Goal: Information Seeking & Learning: Learn about a topic

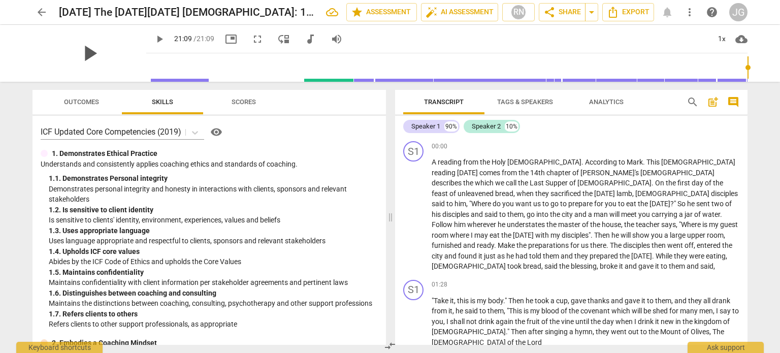
click at [76, 51] on span "play_arrow" at bounding box center [89, 53] width 26 height 26
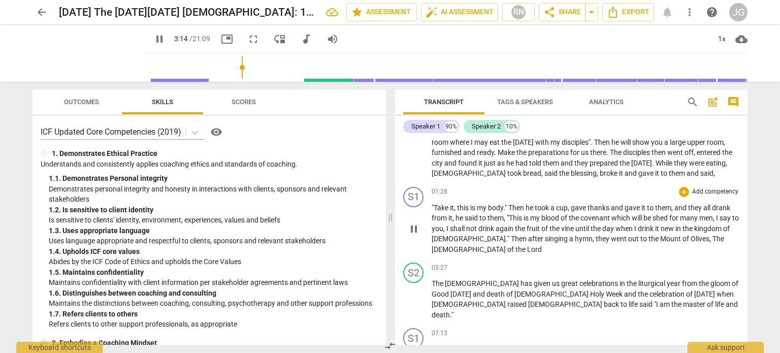
scroll to position [102, 0]
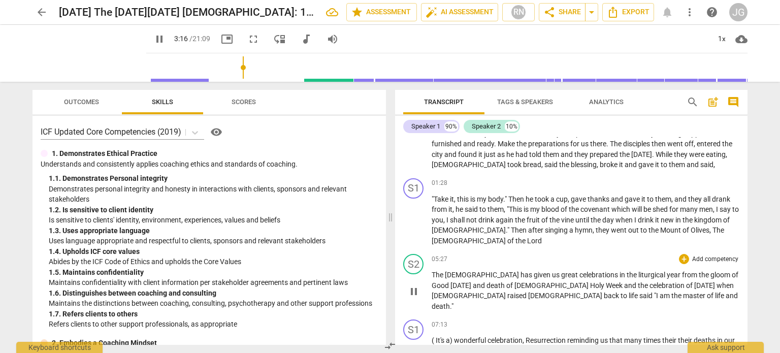
click at [439, 271] on span "The" at bounding box center [438, 275] width 13 height 8
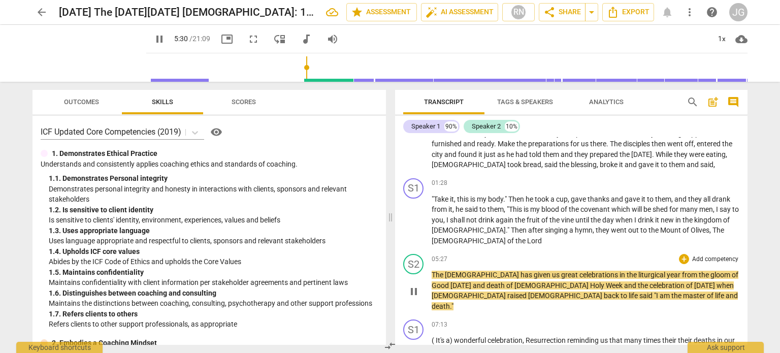
click at [534, 271] on span "given" at bounding box center [543, 275] width 18 height 8
click at [514, 281] on span "[DEMOGRAPHIC_DATA]" at bounding box center [552, 285] width 76 height 8
type input "413"
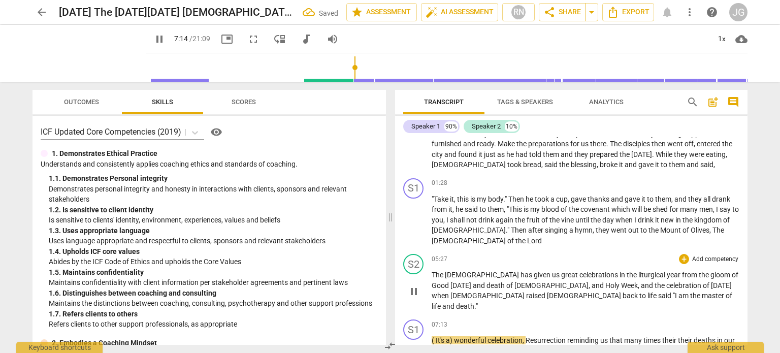
click at [658, 292] on span "said" at bounding box center [665, 296] width 15 height 8
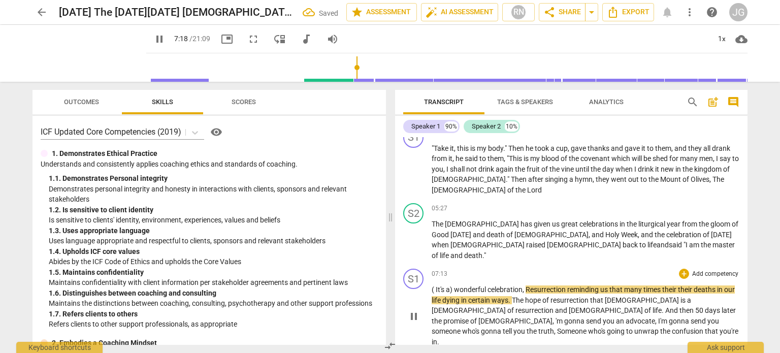
scroll to position [203, 0]
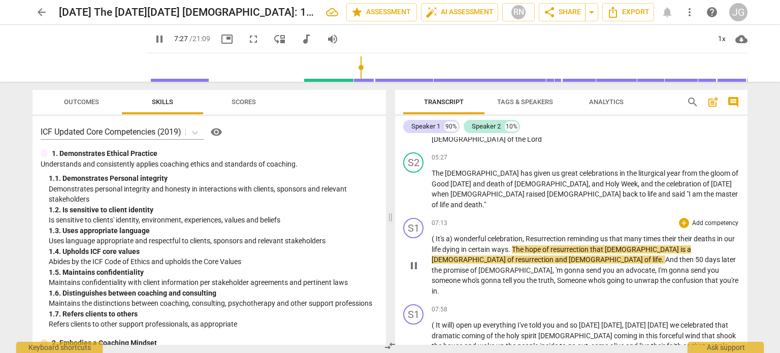
click at [512, 245] on span "." at bounding box center [510, 249] width 4 height 8
type input "448"
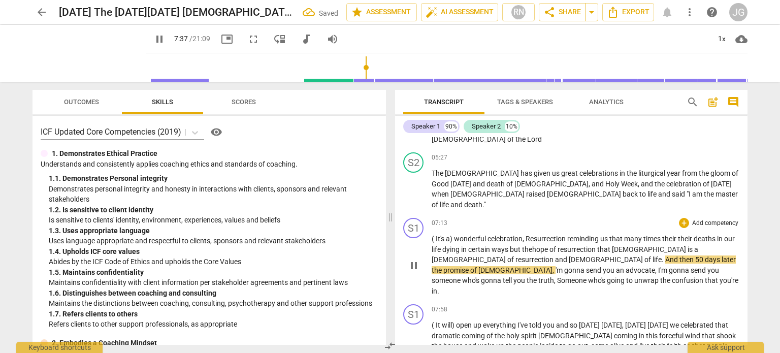
click at [569, 255] on span "[DEMOGRAPHIC_DATA]" at bounding box center [607, 259] width 76 height 8
click at [722, 255] on span "later" at bounding box center [729, 259] width 14 height 8
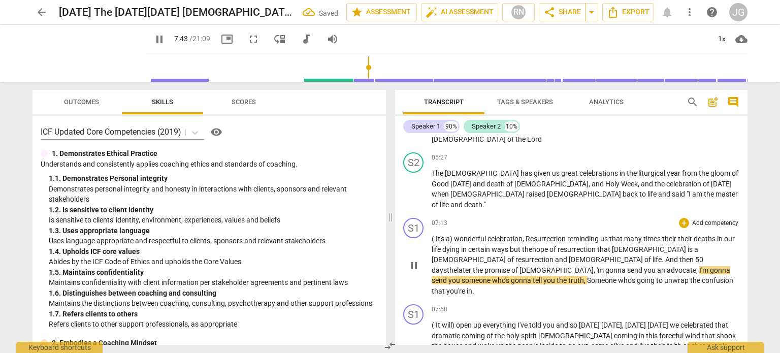
click at [605, 266] on span "'m" at bounding box center [601, 270] width 9 height 8
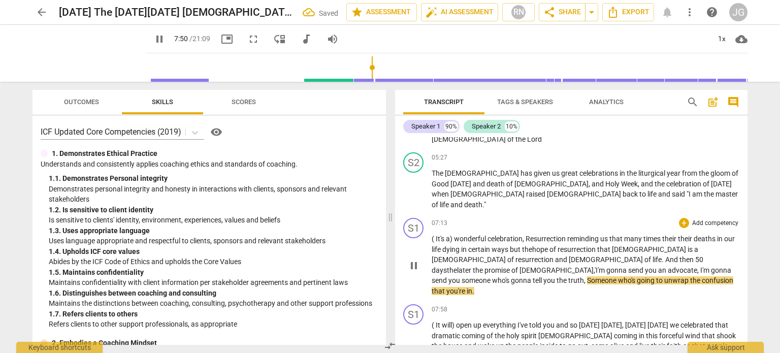
click at [618, 276] on span "Someone" at bounding box center [602, 280] width 31 height 8
click at [474, 287] on span "." at bounding box center [473, 291] width 2 height 8
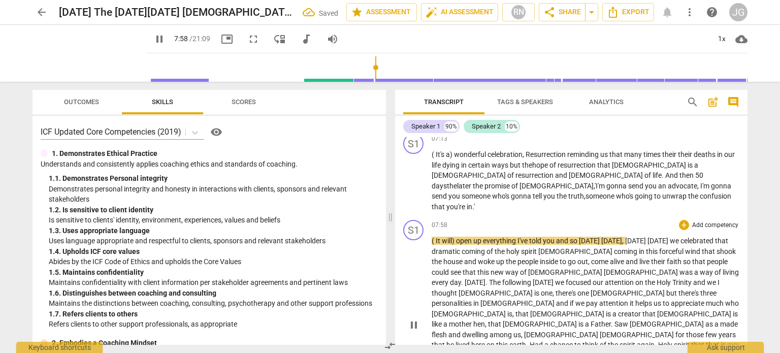
scroll to position [305, 0]
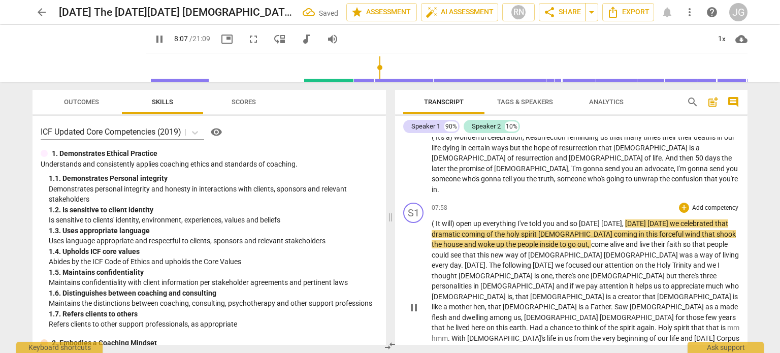
click at [555, 219] on span "you" at bounding box center [549, 223] width 13 height 8
type input "488"
click at [671, 219] on span "[DATE]" at bounding box center [660, 223] width 22 height 8
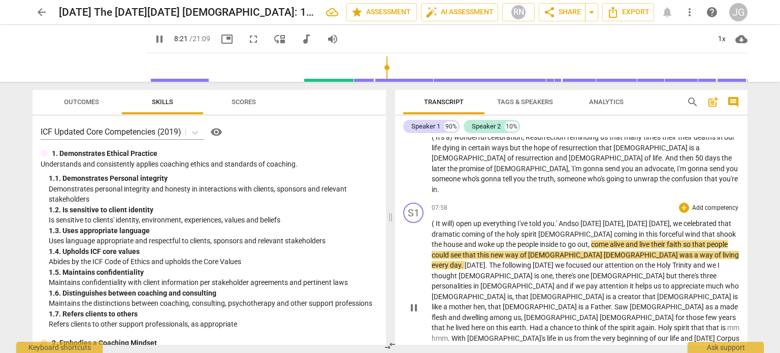
click at [559, 240] on span "inside" at bounding box center [550, 244] width 20 height 8
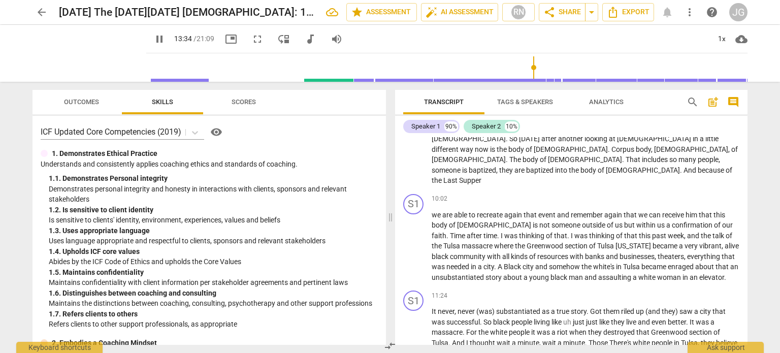
scroll to position [726, 0]
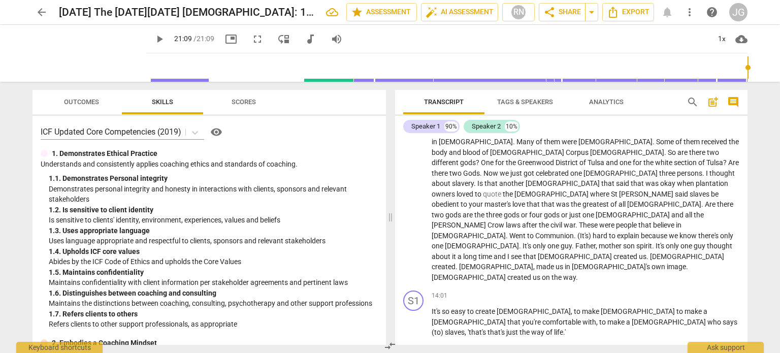
type input "1269"
